Goal: Task Accomplishment & Management: Manage account settings

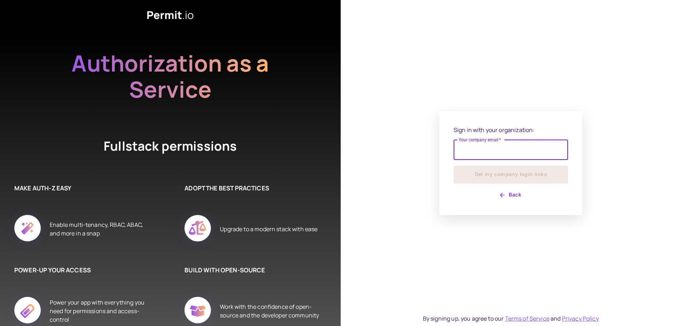
click at [505, 147] on input "Your company email   *" at bounding box center [511, 150] width 114 height 20
type input "**********"
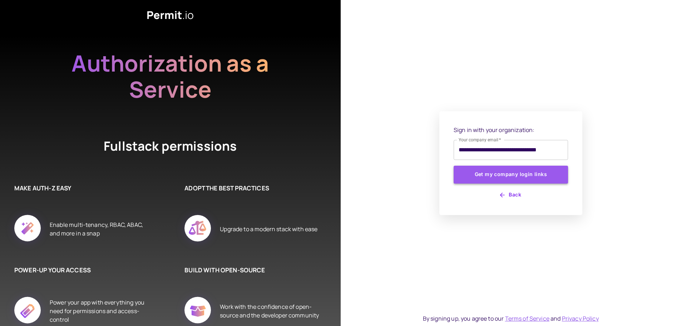
click at [525, 175] on button "Get my company login links" at bounding box center [511, 174] width 114 height 18
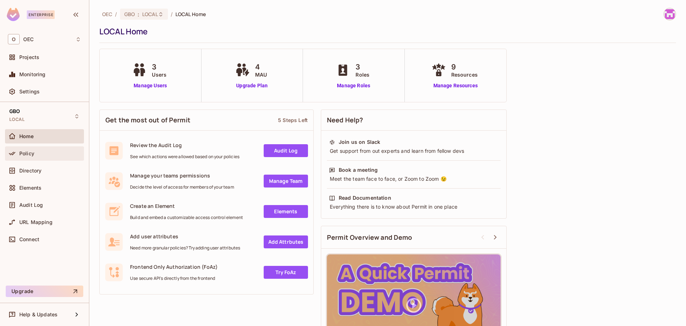
click at [31, 149] on div "Policy" at bounding box center [44, 153] width 73 height 9
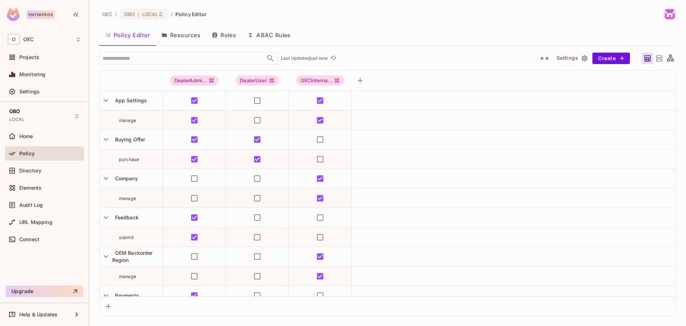
click at [180, 39] on button "Resources" at bounding box center [181, 35] width 50 height 18
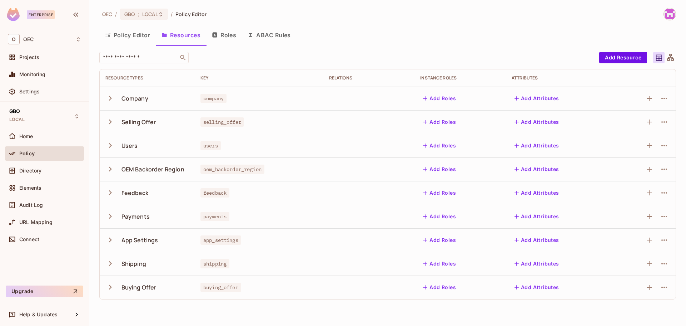
click at [228, 36] on button "Roles" at bounding box center [224, 35] width 36 height 18
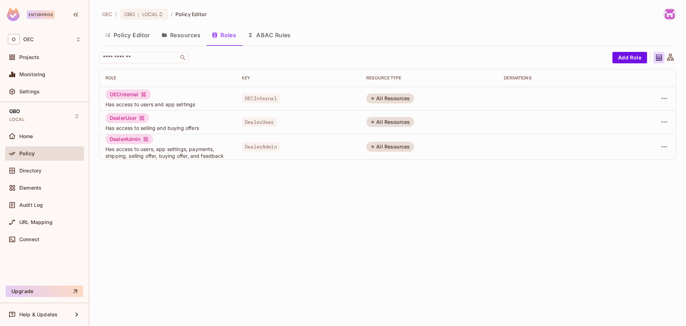
click at [124, 34] on button "Policy Editor" at bounding box center [127, 35] width 56 height 18
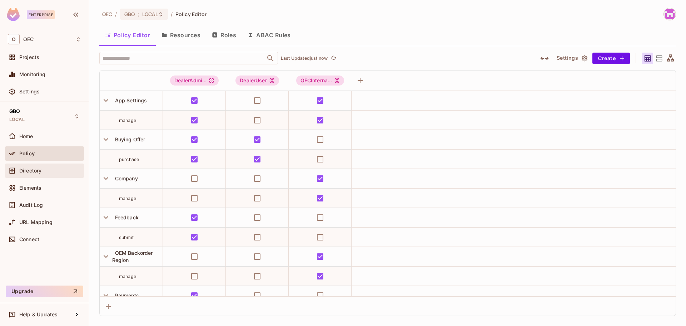
click at [27, 170] on span "Directory" at bounding box center [30, 171] width 22 height 6
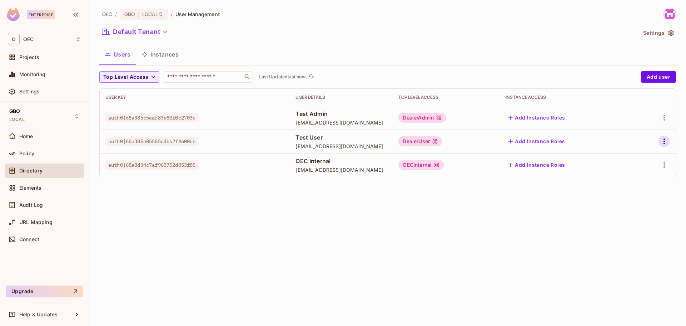
click at [665, 137] on icon "button" at bounding box center [664, 141] width 9 height 9
click at [635, 157] on li "Edit" at bounding box center [633, 158] width 63 height 16
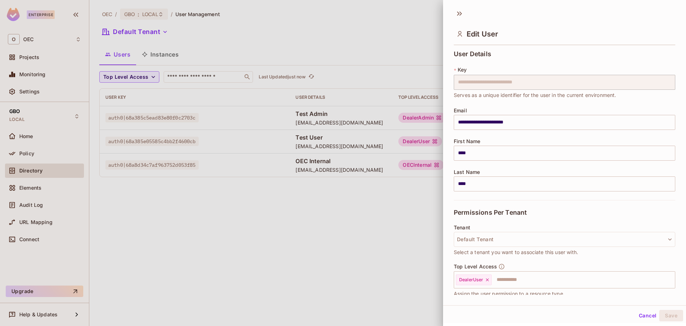
click at [643, 316] on button "Cancel" at bounding box center [647, 315] width 23 height 11
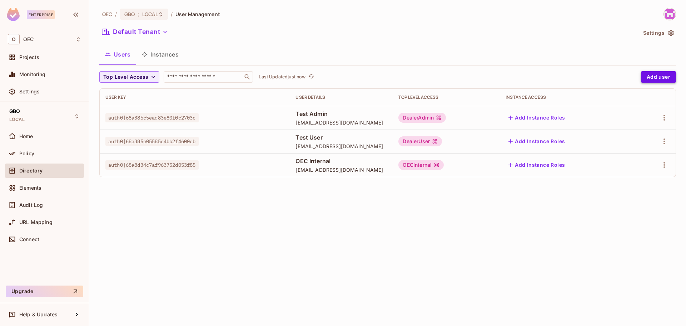
click at [663, 77] on button "Add user" at bounding box center [658, 76] width 35 height 11
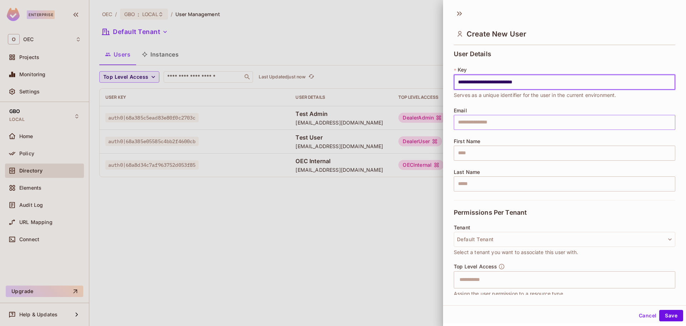
type input "**********"
click at [479, 120] on input "text" at bounding box center [565, 122] width 222 height 15
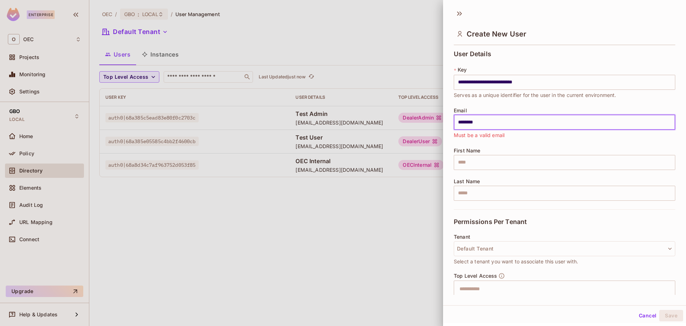
type input "**********"
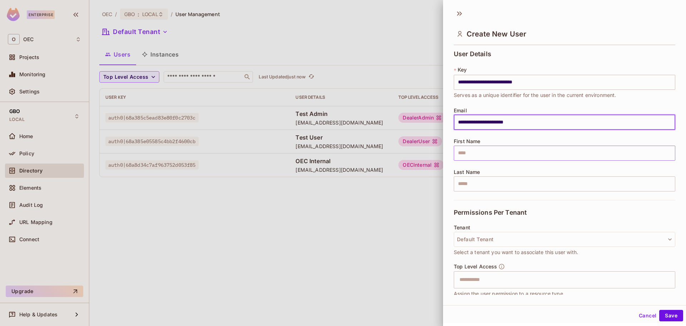
click at [478, 156] on input "text" at bounding box center [565, 152] width 222 height 15
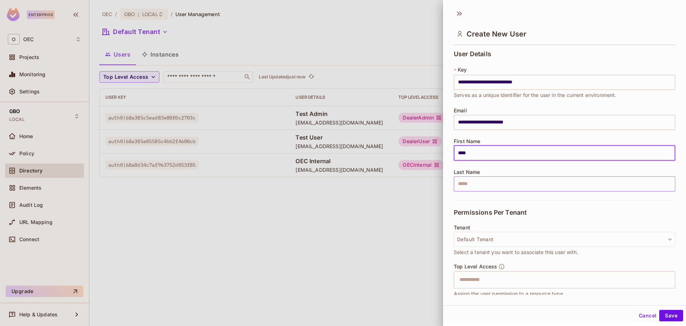
type input "****"
click at [466, 185] on input "text" at bounding box center [565, 183] width 222 height 15
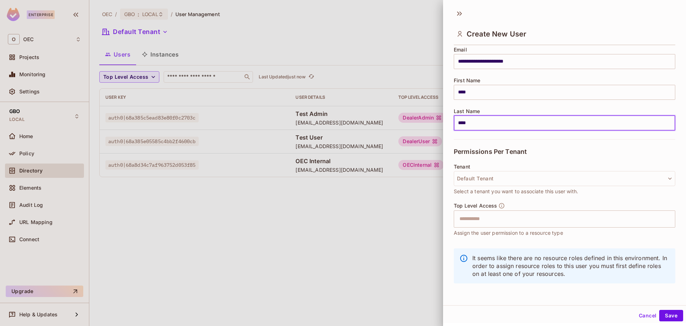
scroll to position [1, 0]
type input "****"
click at [495, 175] on button "Default Tenant" at bounding box center [565, 177] width 222 height 15
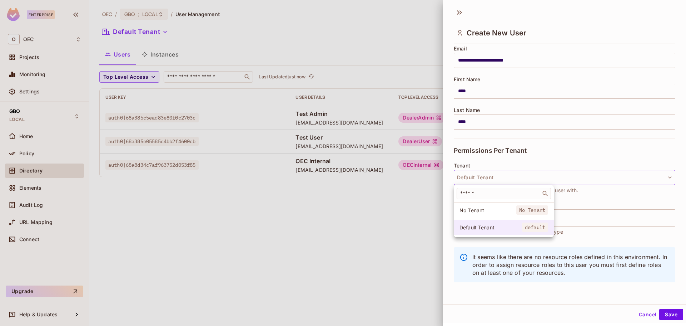
click at [486, 227] on span "Default Tenant" at bounding box center [491, 227] width 63 height 7
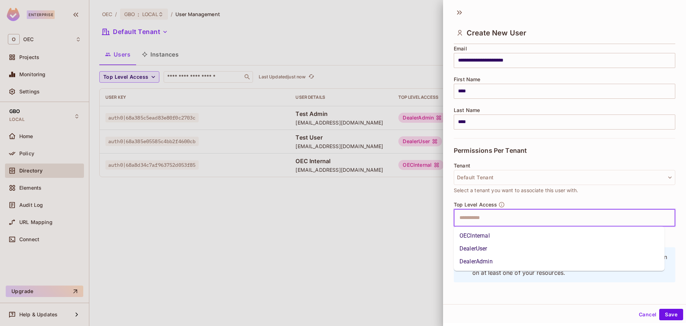
click at [475, 217] on input "text" at bounding box center [558, 218] width 206 height 14
click at [480, 247] on li "DealerUser" at bounding box center [559, 248] width 211 height 13
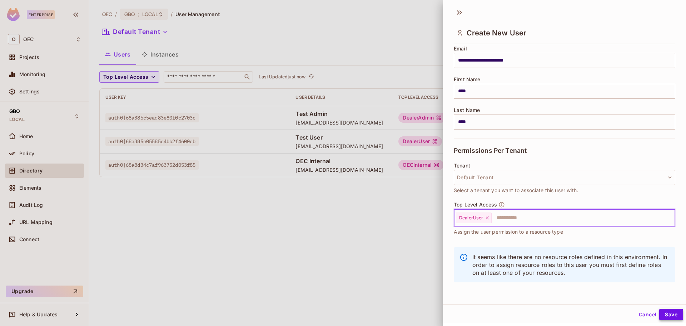
click at [664, 313] on button "Save" at bounding box center [671, 313] width 24 height 11
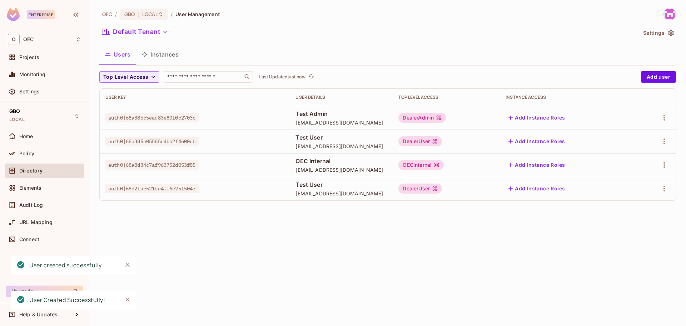
click at [373, 228] on div "OEC / GBO : LOCAL / User Management Default Tenant Settings Users Instances Top…" at bounding box center [387, 163] width 597 height 326
click at [664, 142] on icon "button" at bounding box center [664, 141] width 9 height 9
click at [628, 189] on div "Delete User" at bounding box center [636, 189] width 28 height 7
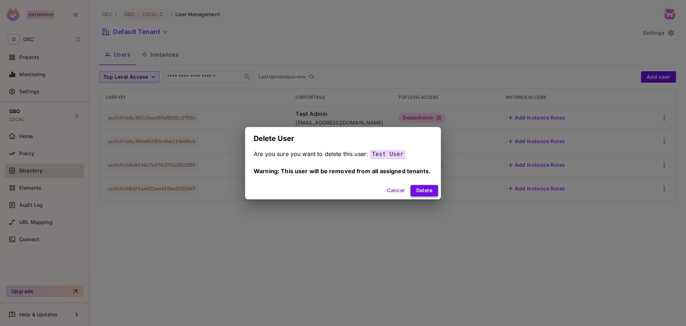
click at [424, 191] on button "Delete" at bounding box center [425, 190] width 28 height 11
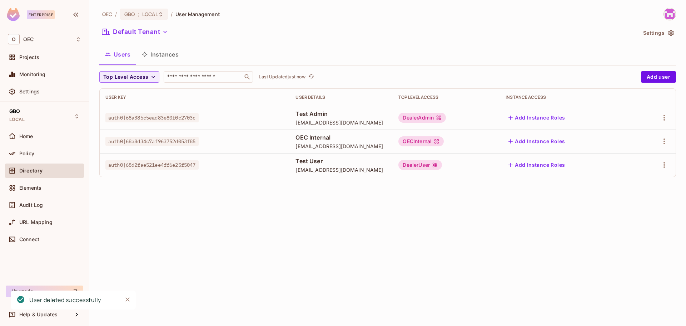
click at [370, 214] on div "OEC / GBO : LOCAL / User Management Default Tenant Settings Users Instances Top…" at bounding box center [387, 163] width 597 height 326
drag, startPoint x: 200, startPoint y: 162, endPoint x: 100, endPoint y: 159, distance: 100.5
click at [100, 159] on td "auth0|68d2fae521ee4ff6e25f5047" at bounding box center [195, 165] width 190 height 24
copy span "auth0|68d2fae521ee4ff6e25f5047"
